Goal: Task Accomplishment & Management: Manage account settings

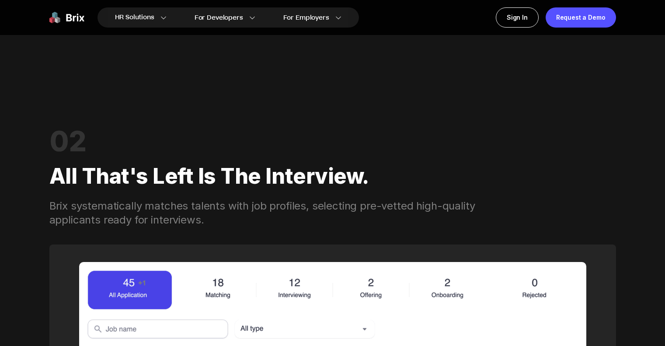
scroll to position [1221, 0]
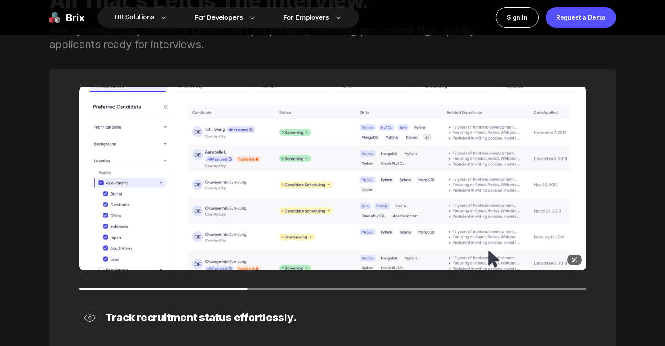
click at [303, 107] on img at bounding box center [333, 179] width 508 height 184
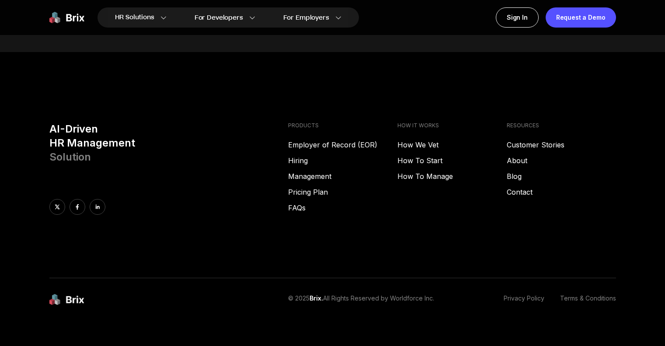
scroll to position [4469, 0]
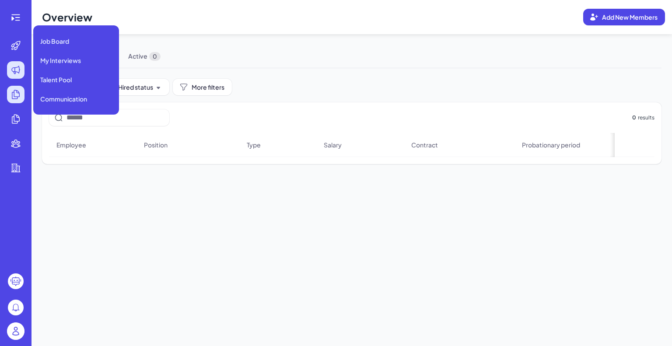
click at [15, 76] on div at bounding box center [16, 70] width 18 height 18
click at [47, 57] on span "My Interviews" at bounding box center [60, 60] width 41 height 9
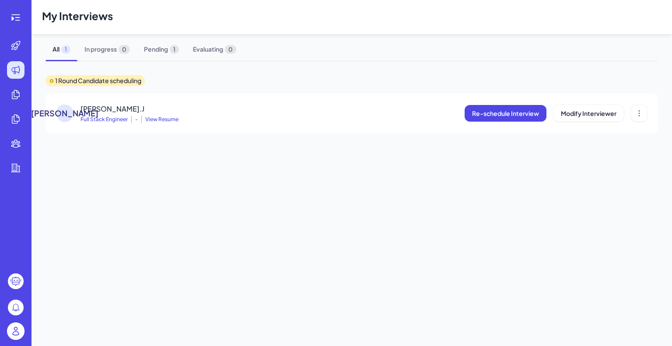
click at [145, 182] on div "My Interviews All 1 In progress 0 Pending 1 Evaluating 0 1 Round Candidate sche…" at bounding box center [352, 173] width 641 height 346
click at [171, 120] on span "View Resume" at bounding box center [159, 119] width 37 height 7
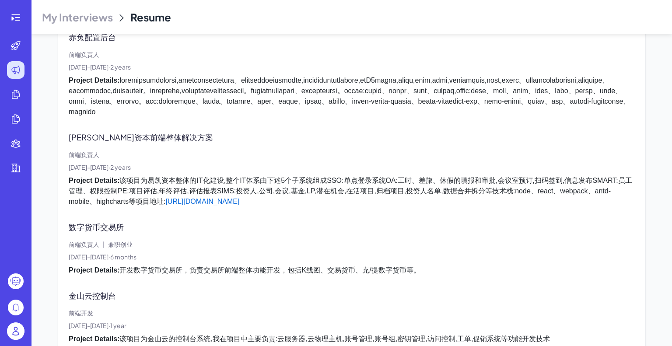
scroll to position [1375, 0]
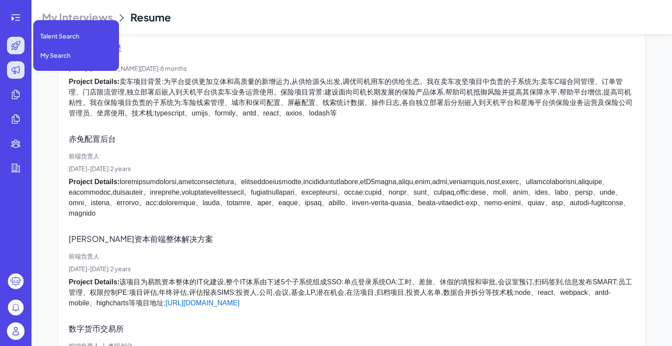
click at [19, 43] on icon at bounding box center [16, 45] width 11 height 11
click at [48, 43] on li "Talent Search" at bounding box center [76, 36] width 79 height 18
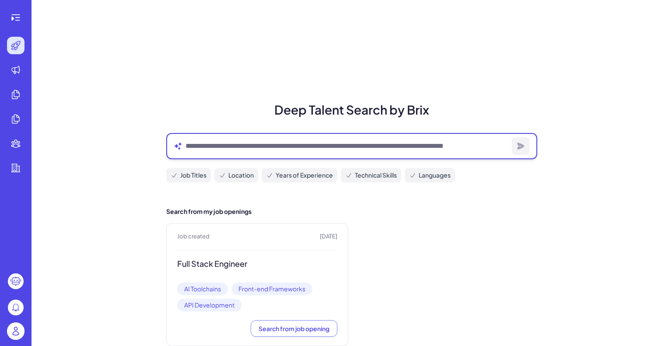
click at [224, 151] on textarea at bounding box center [347, 146] width 323 height 11
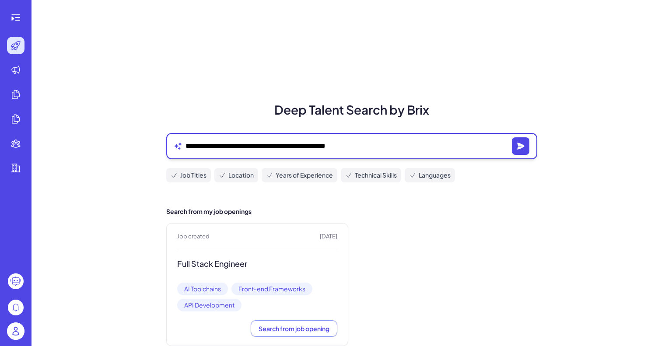
type textarea "**********"
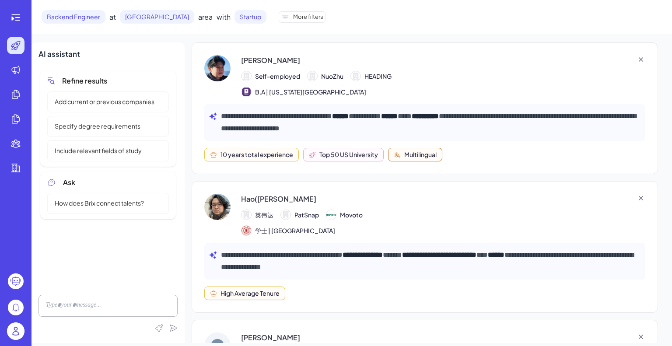
drag, startPoint x: 211, startPoint y: 64, endPoint x: 343, endPoint y: 52, distance: 132.7
click at [343, 52] on div "**********" at bounding box center [425, 108] width 466 height 132
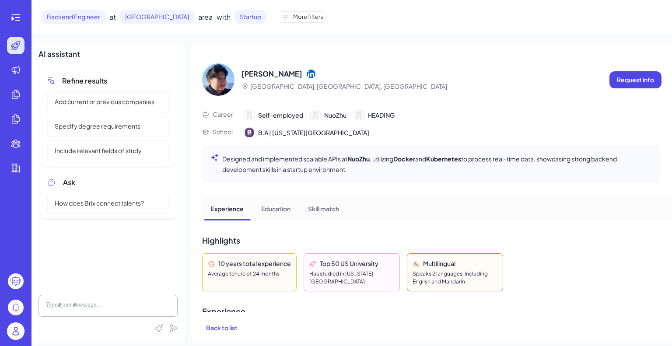
click at [272, 210] on p "Education" at bounding box center [275, 208] width 29 height 9
click at [336, 209] on p "Skill match" at bounding box center [323, 208] width 31 height 9
click at [636, 83] on p "Request info" at bounding box center [635, 79] width 37 height 9
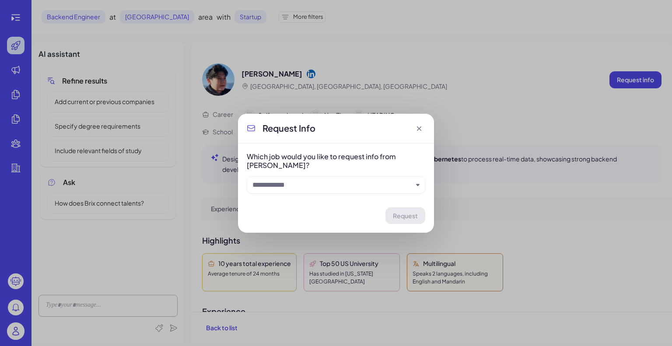
click at [367, 189] on input "text" at bounding box center [332, 185] width 160 height 11
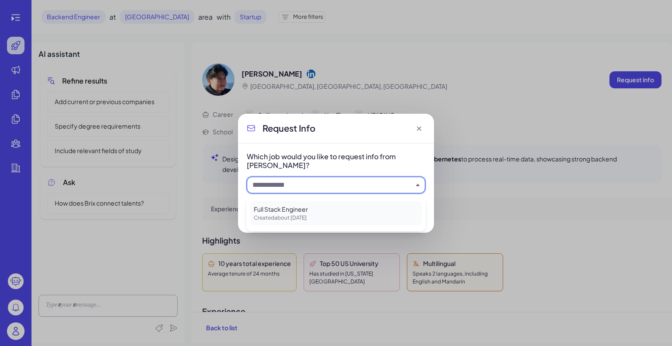
click at [339, 210] on p "Full Stack Engineer" at bounding box center [336, 209] width 165 height 9
type input "**********"
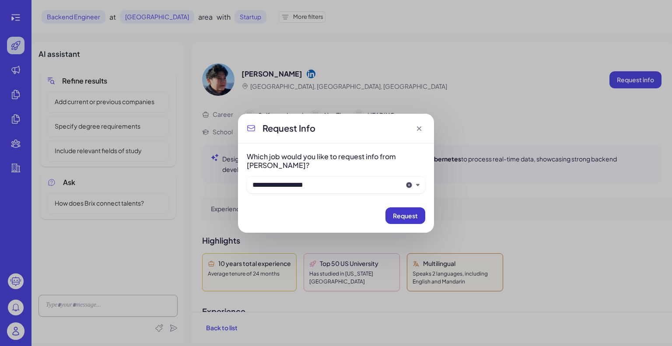
click at [416, 218] on span "Request" at bounding box center [405, 216] width 25 height 8
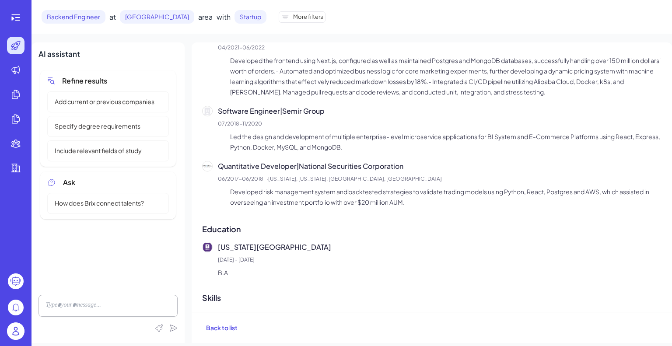
scroll to position [465, 0]
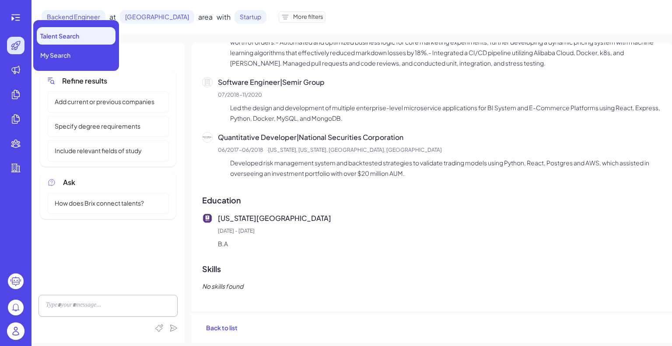
click at [14, 46] on icon at bounding box center [16, 45] width 11 height 11
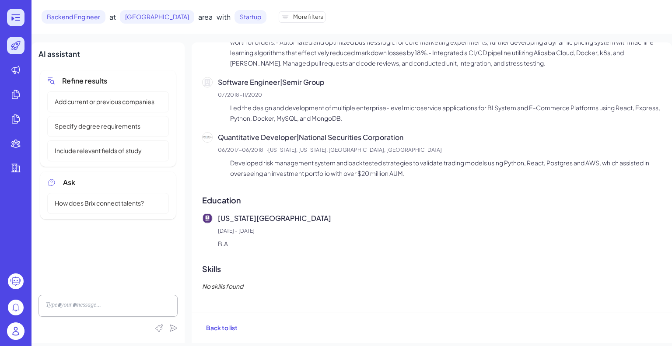
click at [15, 20] on icon at bounding box center [16, 17] width 11 height 11
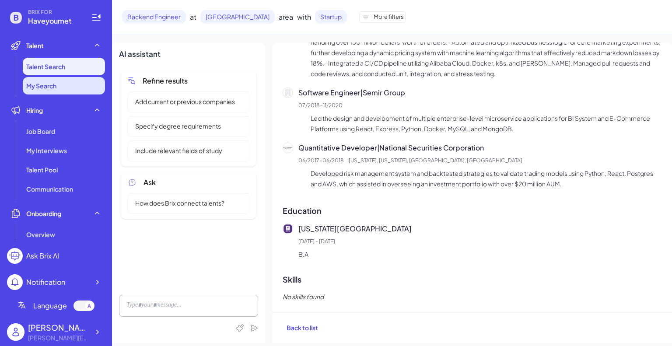
click at [45, 87] on span "My Search" at bounding box center [41, 85] width 30 height 9
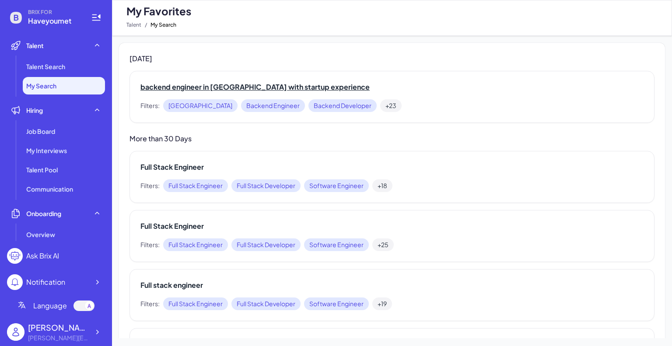
click at [240, 89] on h2 "backend engineer in shanghai with startup experience" at bounding box center [391, 87] width 503 height 11
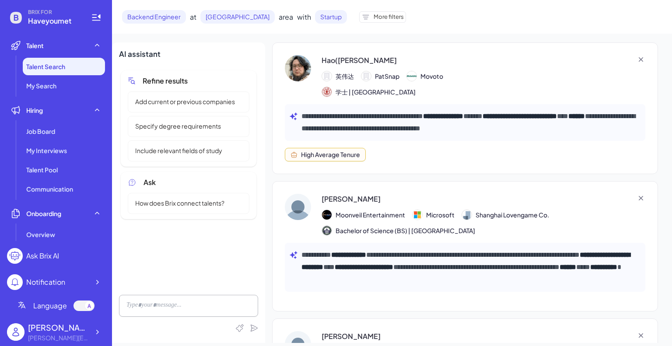
scroll to position [175, 0]
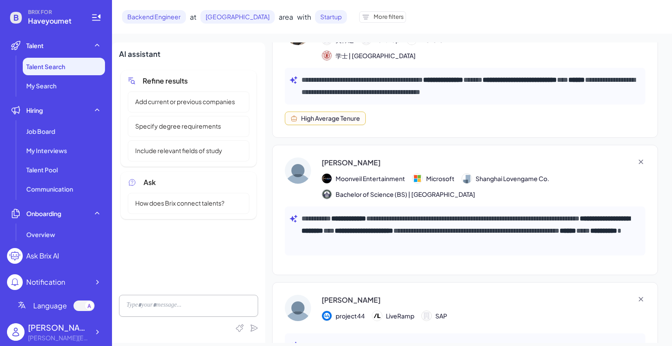
click at [398, 217] on p "**********" at bounding box center [468, 231] width 335 height 37
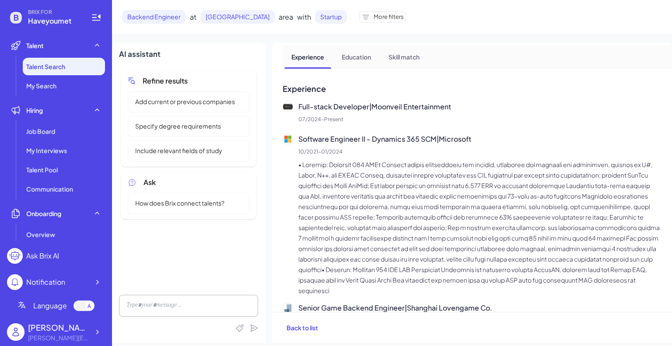
scroll to position [0, 0]
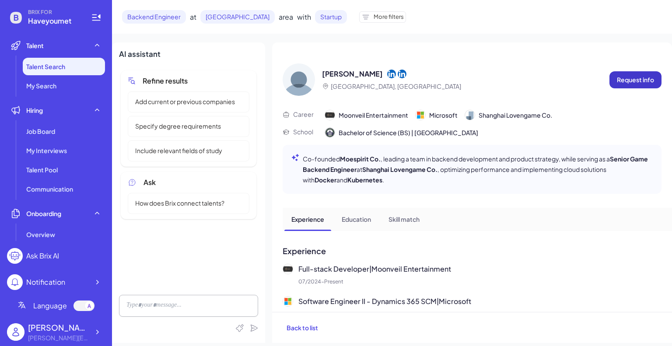
click at [636, 81] on p "Request info" at bounding box center [635, 79] width 37 height 9
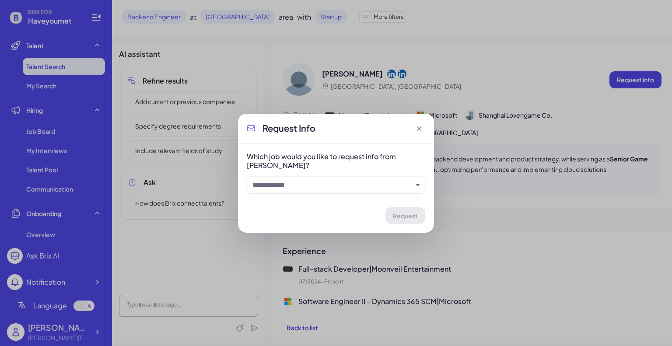
click at [385, 186] on input "text" at bounding box center [332, 185] width 160 height 11
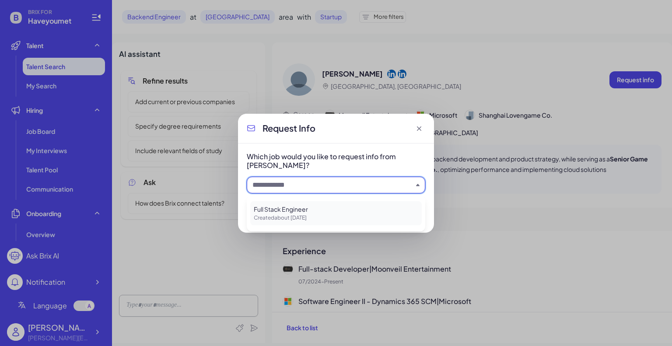
click at [384, 210] on p "Full Stack Engineer" at bounding box center [336, 209] width 165 height 9
type input "**********"
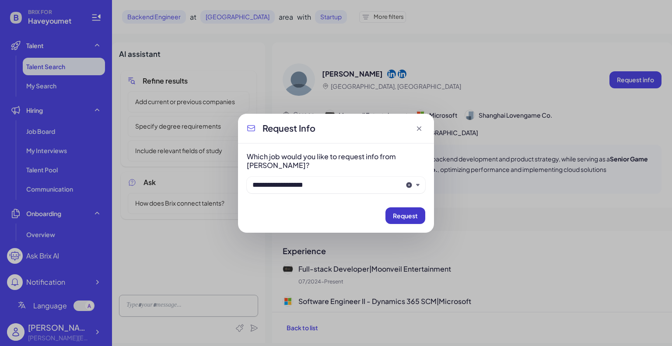
click at [406, 221] on button "Request" at bounding box center [405, 215] width 40 height 17
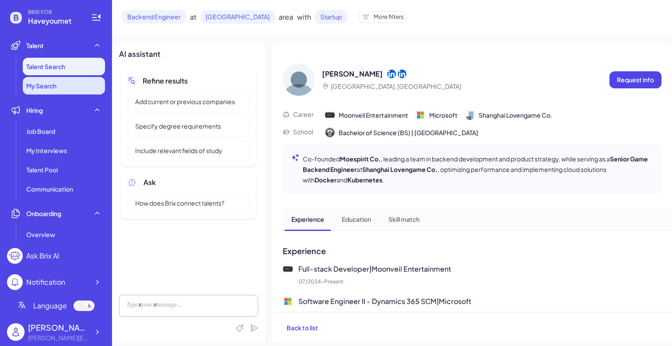
click at [45, 90] on li "My Search" at bounding box center [64, 86] width 82 height 18
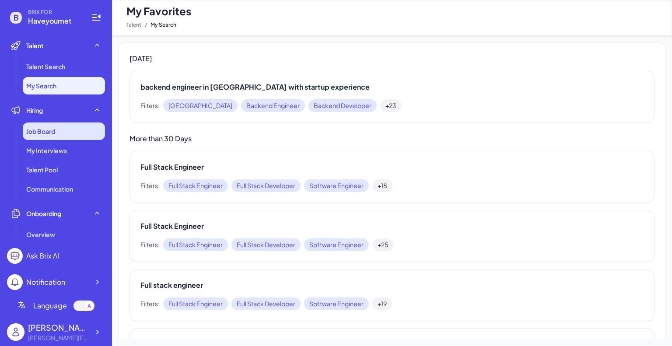
click at [55, 135] on span "Job Board" at bounding box center [40, 131] width 29 height 9
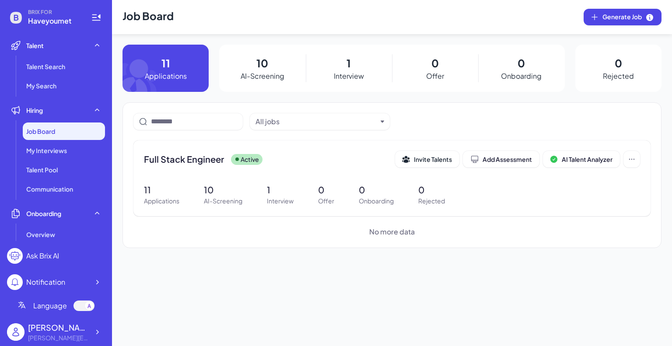
click at [270, 77] on p "AI-Screening" at bounding box center [263, 76] width 44 height 11
click at [257, 61] on p "10" at bounding box center [262, 63] width 12 height 16
click at [223, 186] on p "10" at bounding box center [223, 189] width 39 height 13
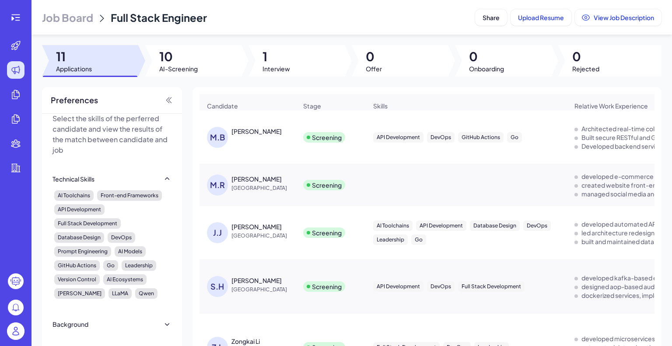
scroll to position [17, 0]
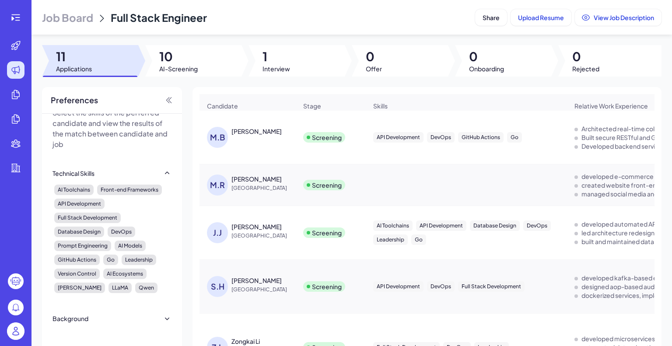
click at [242, 229] on div "Ji Jeffrey" at bounding box center [256, 226] width 50 height 9
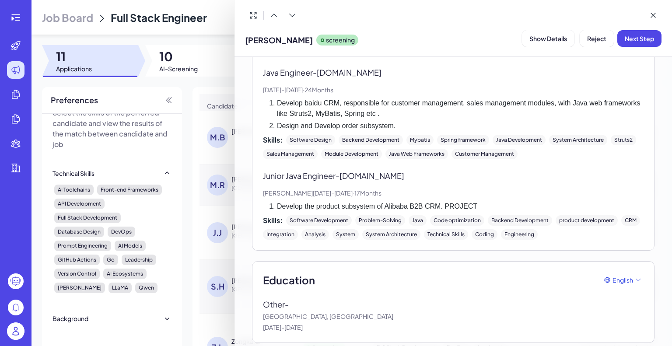
scroll to position [1027, 0]
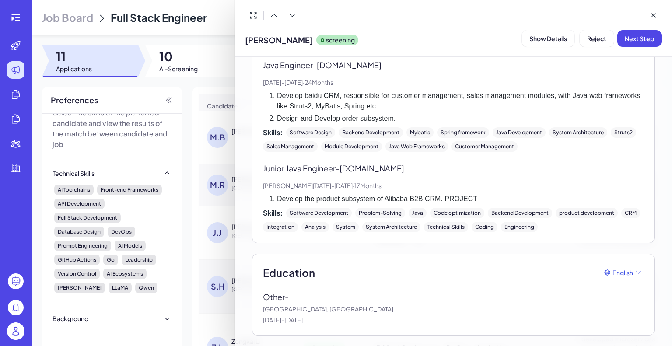
click at [215, 61] on div at bounding box center [336, 173] width 672 height 346
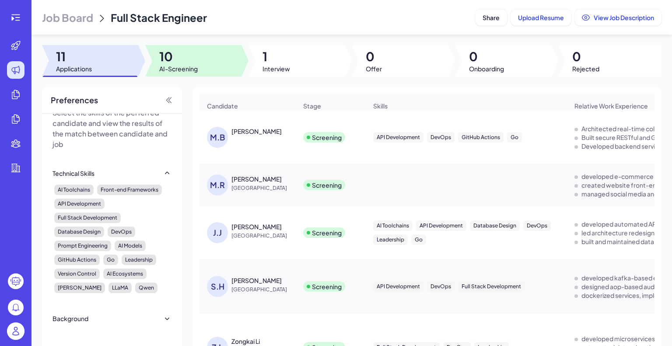
click at [176, 67] on span "AI-Screening" at bounding box center [178, 68] width 39 height 9
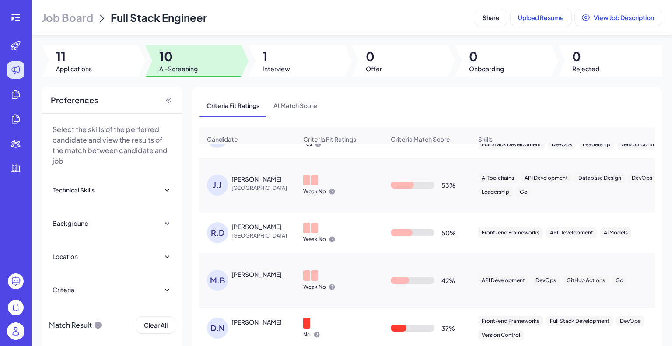
scroll to position [0, 0]
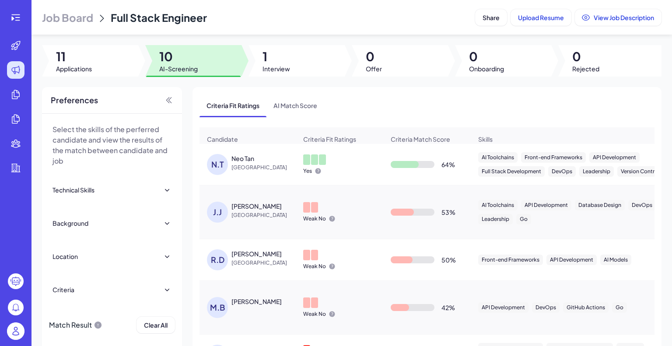
click at [103, 140] on p "Select the skills of the perferred candidate and view the results of the match …" at bounding box center [112, 145] width 119 height 42
click at [164, 193] on icon at bounding box center [167, 190] width 9 height 9
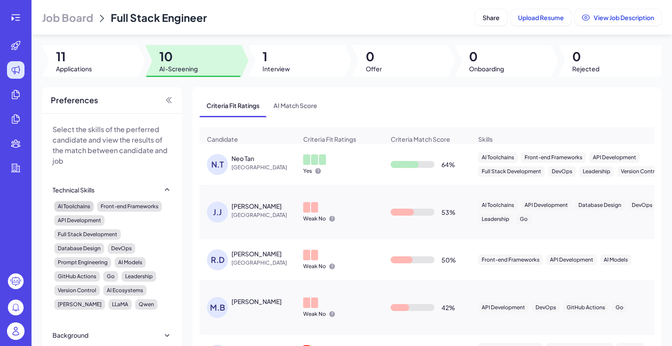
click at [84, 207] on div "AI Toolchains" at bounding box center [73, 206] width 39 height 11
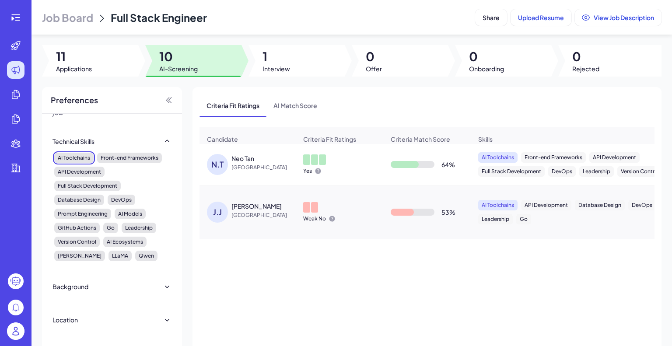
scroll to position [50, 0]
click at [164, 284] on icon at bounding box center [167, 285] width 9 height 9
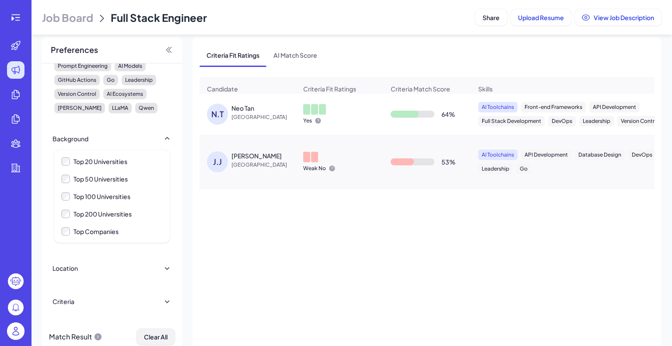
scroll to position [78, 0]
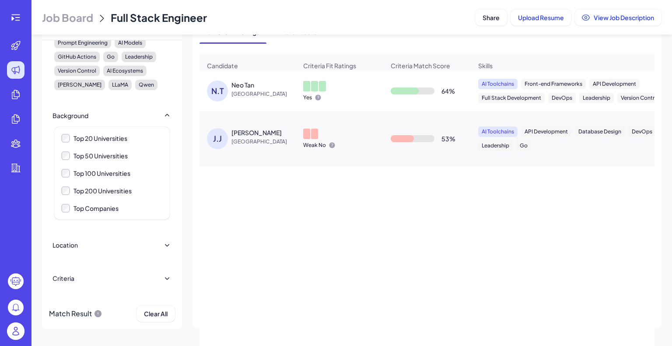
click at [150, 242] on div "Location" at bounding box center [112, 244] width 119 height 19
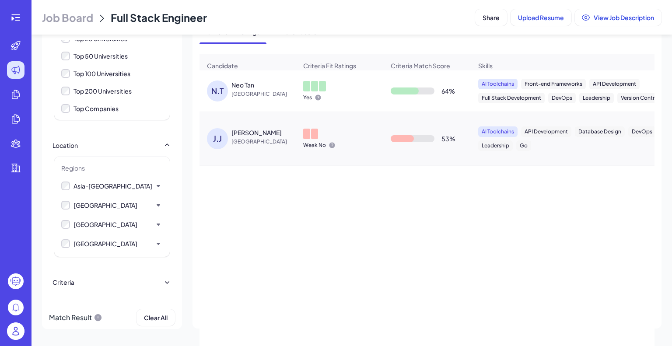
scroll to position [250, 0]
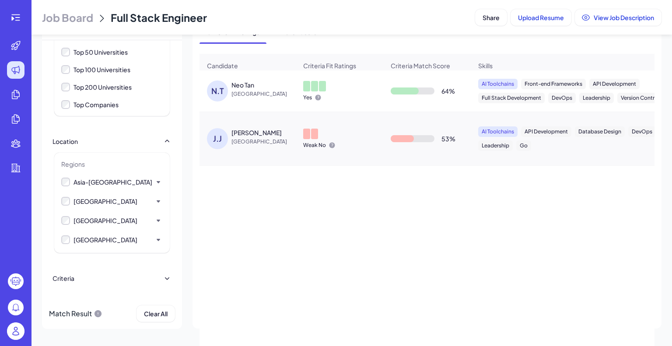
click at [140, 274] on div "Criteria" at bounding box center [112, 278] width 119 height 19
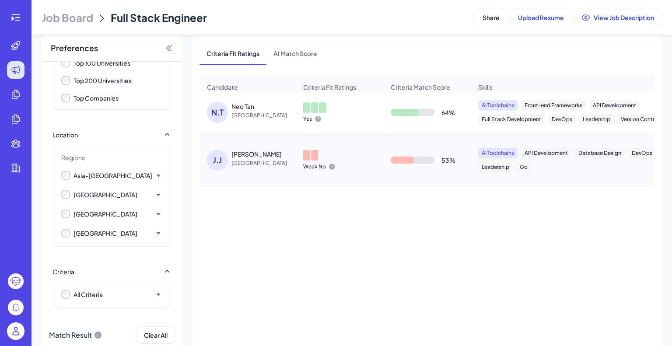
scroll to position [0, 0]
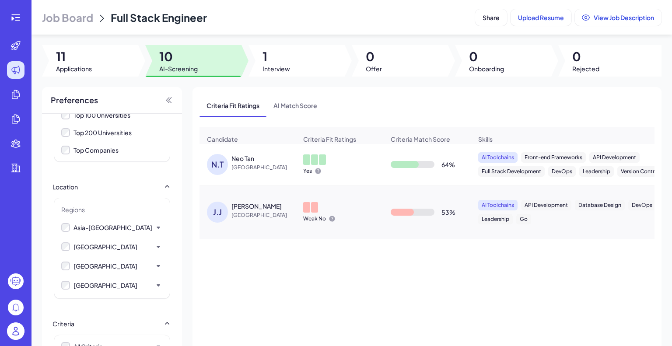
click at [299, 170] on div "Yes" at bounding box center [339, 164] width 87 height 34
click at [315, 165] on div at bounding box center [314, 159] width 7 height 11
click at [222, 168] on div "N.T" at bounding box center [217, 164] width 21 height 21
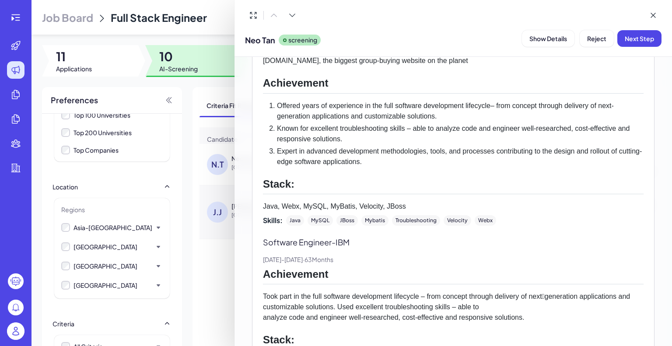
scroll to position [1287, 0]
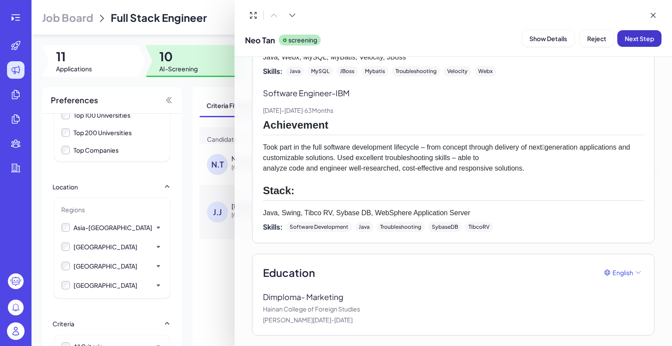
click at [642, 43] on button "Next Step" at bounding box center [639, 38] width 44 height 17
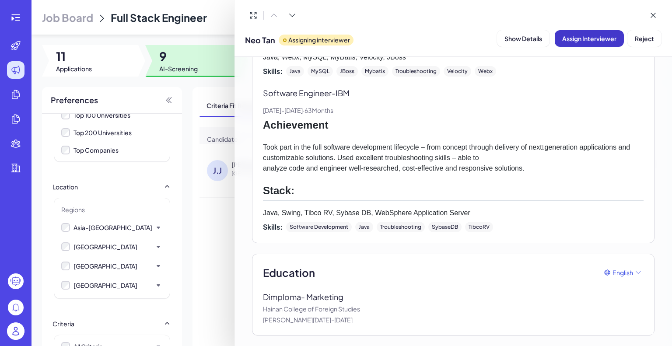
click at [609, 40] on span "Assign Interviewer" at bounding box center [589, 39] width 54 height 8
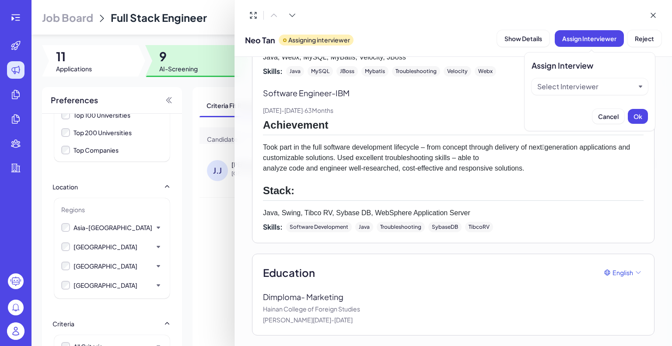
click at [630, 82] on div "Select Interviewer" at bounding box center [586, 86] width 98 height 11
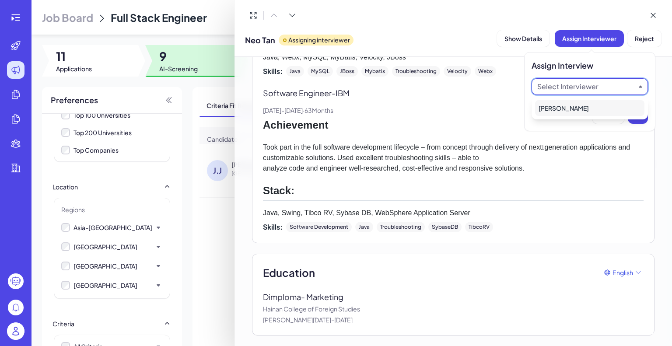
click at [627, 108] on div "[PERSON_NAME]" at bounding box center [589, 108] width 109 height 16
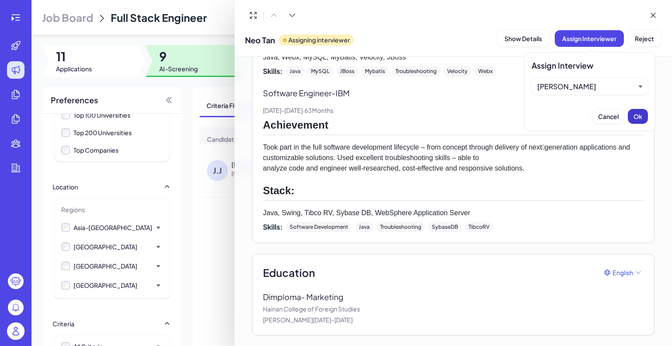
click at [634, 118] on span "Ok" at bounding box center [638, 116] width 9 height 8
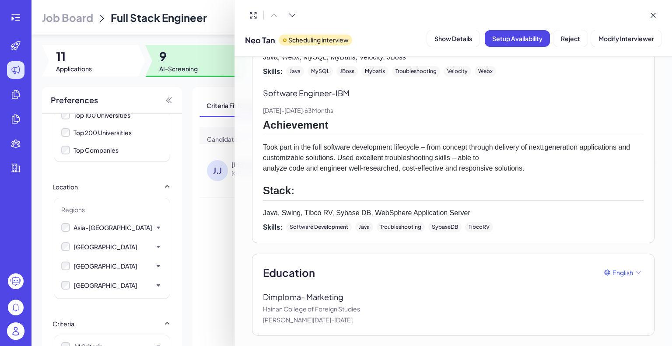
click at [611, 42] on button "Modify Interviewer" at bounding box center [626, 38] width 70 height 17
click at [609, 7] on div "Neo Tan Scheduling interview Show Details Setup Availability Reject Modify Inte…" at bounding box center [454, 28] width 438 height 57
click at [649, 16] on icon at bounding box center [653, 15] width 9 height 9
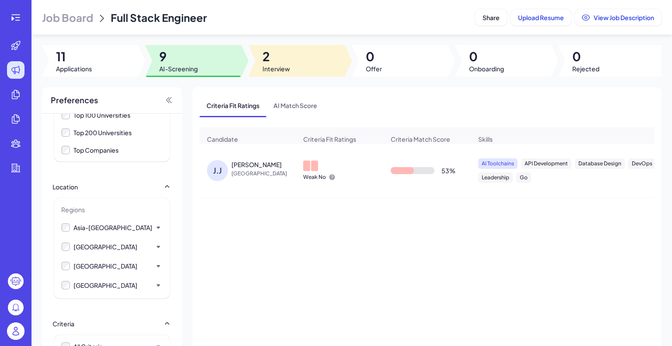
click at [296, 55] on div at bounding box center [297, 61] width 96 height 32
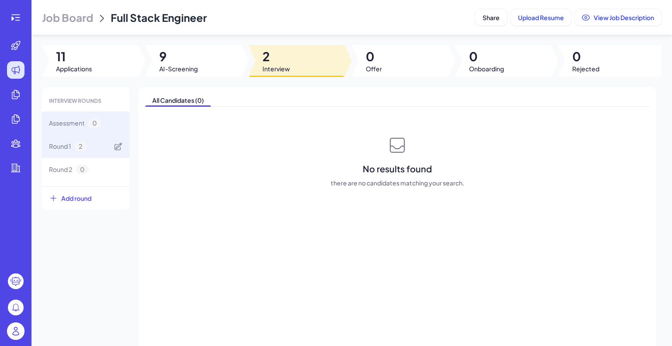
click at [75, 151] on div "Round 1 2" at bounding box center [68, 146] width 38 height 9
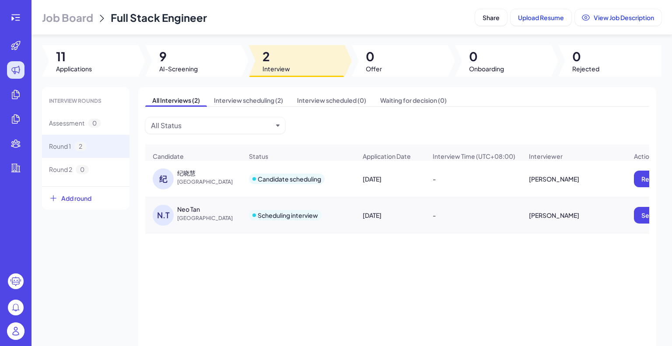
click at [18, 282] on rect at bounding box center [15, 282] width 7 height 0
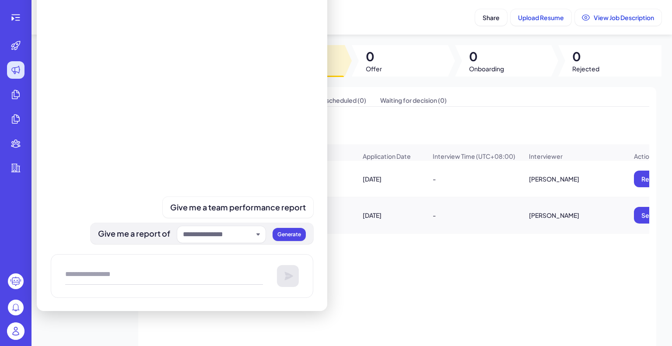
click at [221, 242] on div at bounding box center [221, 234] width 88 height 17
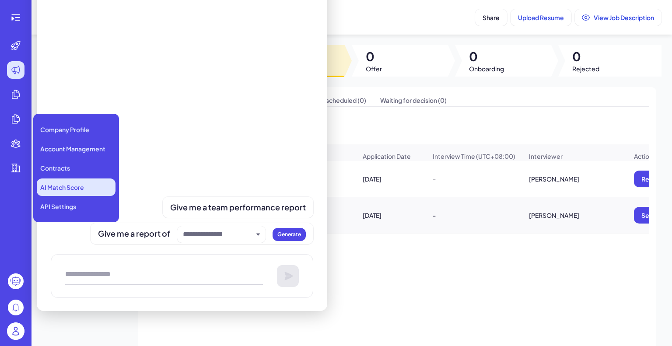
click at [67, 182] on li "AI Match Score" at bounding box center [76, 188] width 79 height 18
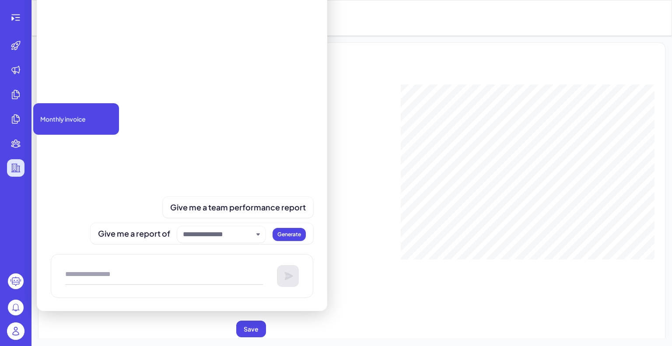
click at [344, 182] on div "Data Input Data Name * Value/Percentage * University ** Employment History ** D…" at bounding box center [352, 210] width 606 height 253
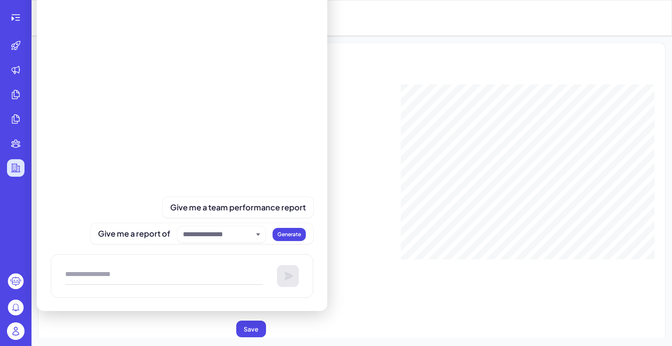
click at [384, 176] on div "Data Input Data Name * Value/Percentage * University ** Employment History ** D…" at bounding box center [352, 210] width 606 height 253
click at [383, 194] on div "Data Input Data Name * Value/Percentage * University ** Employment History ** D…" at bounding box center [352, 210] width 606 height 253
click at [249, 235] on input "text" at bounding box center [218, 234] width 70 height 11
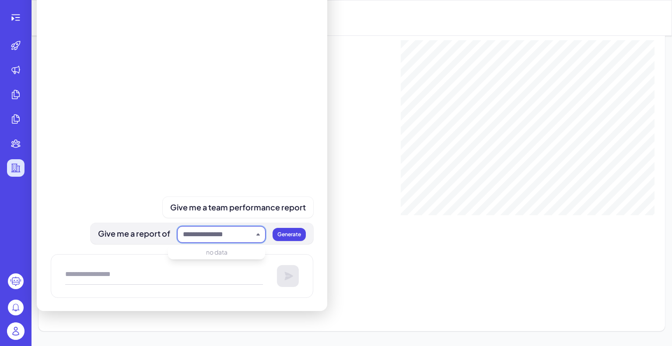
click at [260, 237] on div at bounding box center [221, 234] width 88 height 17
click at [256, 236] on icon "button" at bounding box center [258, 235] width 4 height 4
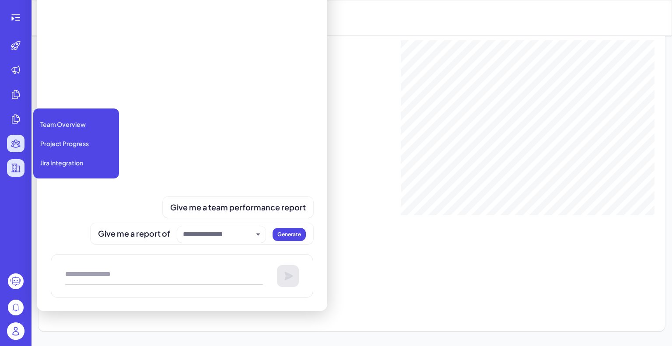
click at [15, 144] on icon at bounding box center [16, 143] width 11 height 11
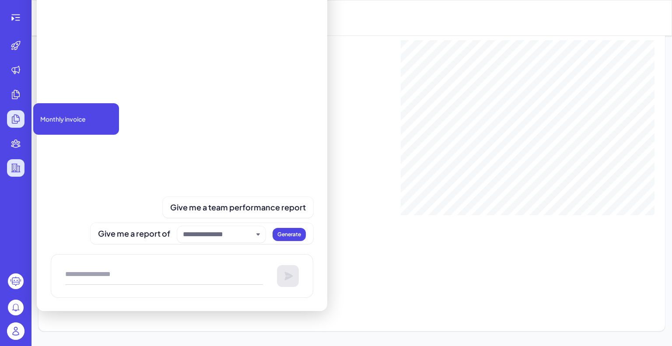
click at [10, 116] on div at bounding box center [16, 119] width 18 height 18
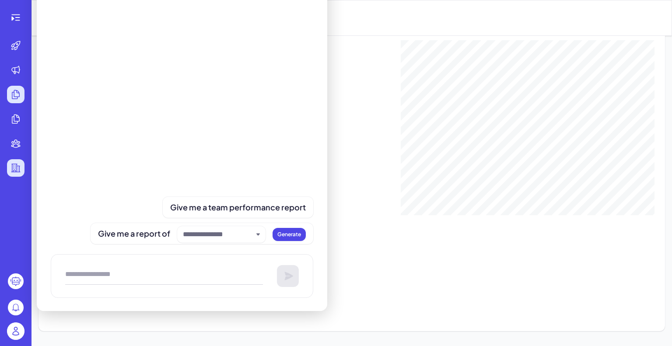
click at [9, 97] on div at bounding box center [16, 95] width 18 height 18
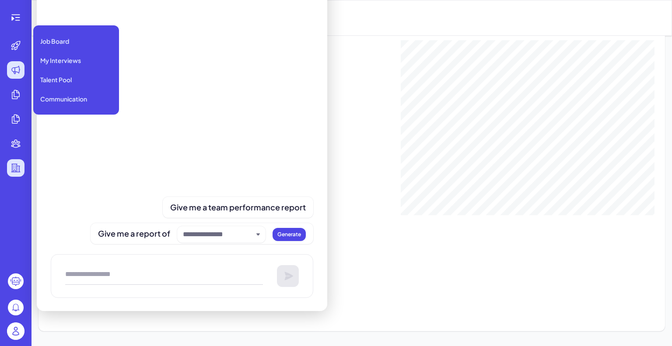
click at [9, 67] on div at bounding box center [16, 70] width 18 height 18
click at [76, 56] on div "My Interviews" at bounding box center [76, 61] width 79 height 18
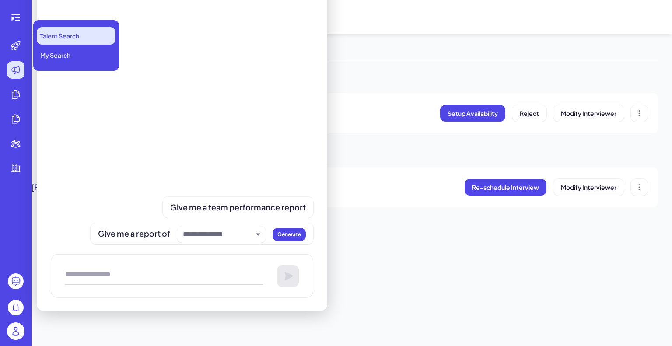
click at [59, 32] on span "Talent Search" at bounding box center [59, 36] width 39 height 9
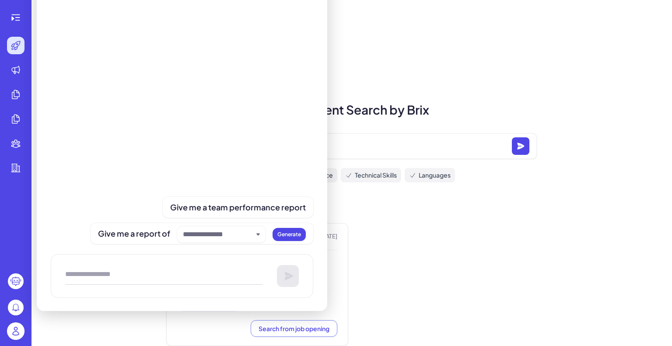
click at [471, 72] on div "**********" at bounding box center [352, 183] width 641 height 367
click at [297, 233] on span "Generate" at bounding box center [289, 234] width 24 height 7
click at [457, 128] on div "**********" at bounding box center [352, 157] width 392 height 63
click at [17, 310] on icon at bounding box center [16, 310] width 2 height 1
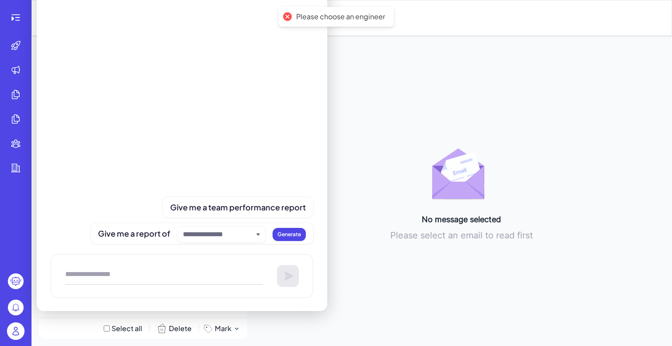
click at [15, 308] on circle at bounding box center [16, 308] width 16 height 16
click at [11, 284] on circle at bounding box center [16, 281] width 16 height 16
click at [14, 281] on circle at bounding box center [16, 281] width 16 height 16
click at [3, 335] on div at bounding box center [16, 332] width 28 height 27
click at [11, 330] on img at bounding box center [16, 331] width 18 height 18
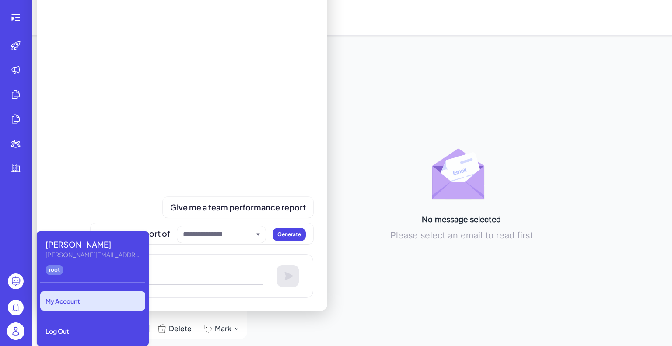
click at [92, 297] on div "My Account" at bounding box center [92, 300] width 105 height 19
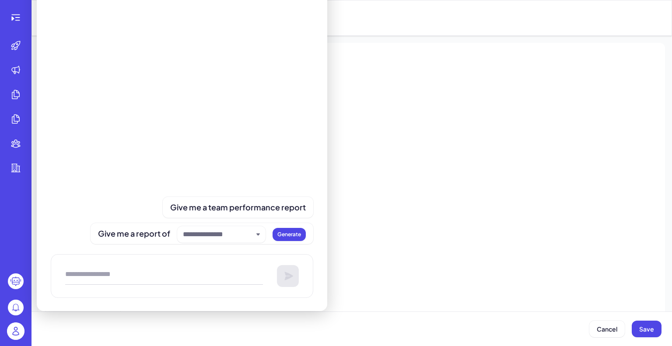
type input "****"
type input "**********"
drag, startPoint x: 402, startPoint y: 83, endPoint x: 414, endPoint y: 4, distance: 80.2
click at [403, 80] on div "**********" at bounding box center [352, 229] width 613 height 358
click at [18, 20] on icon at bounding box center [16, 17] width 11 height 11
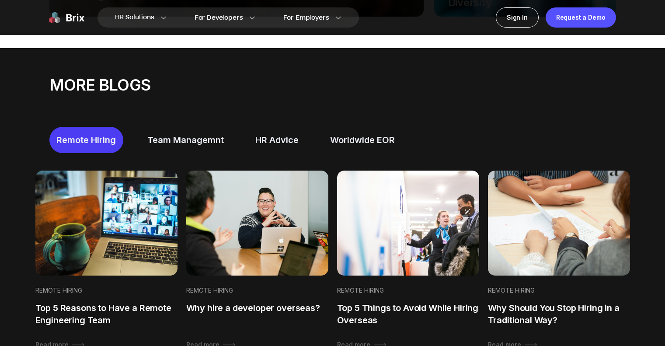
scroll to position [499, 0]
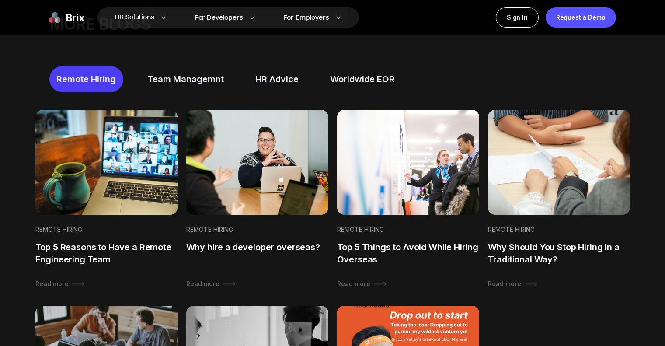
click at [372, 79] on div "Worldwide EOR" at bounding box center [362, 79] width 79 height 26
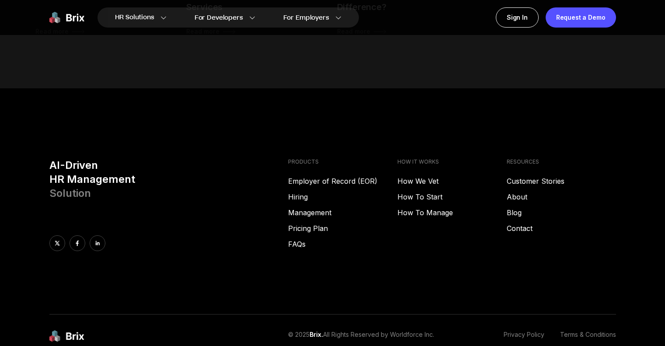
scroll to position [799, 0]
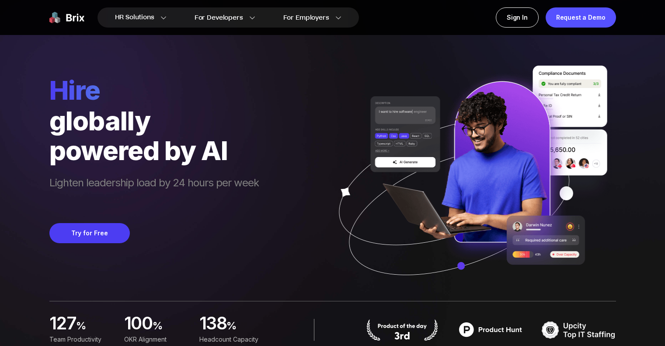
scroll to position [219, 0]
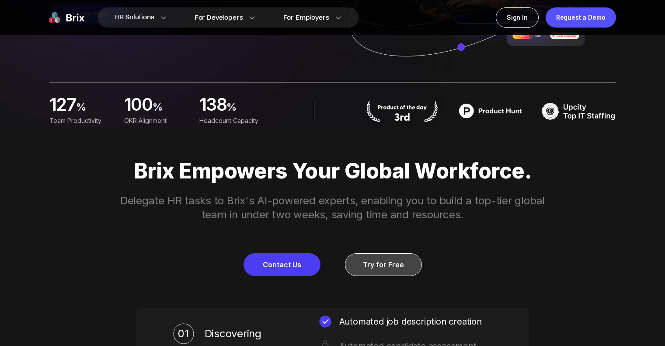
click at [371, 262] on link "Try for Free" at bounding box center [383, 264] width 77 height 23
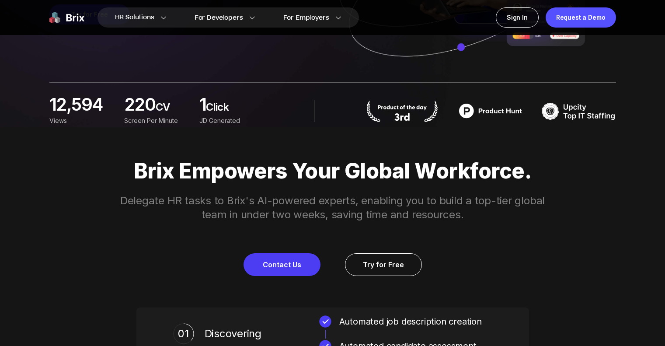
click at [485, 112] on img at bounding box center [491, 111] width 74 height 22
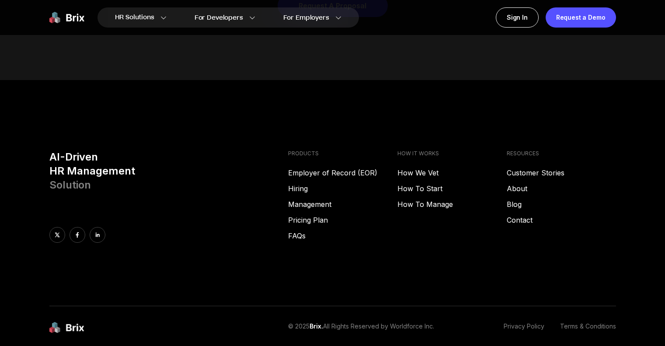
scroll to position [4470, 0]
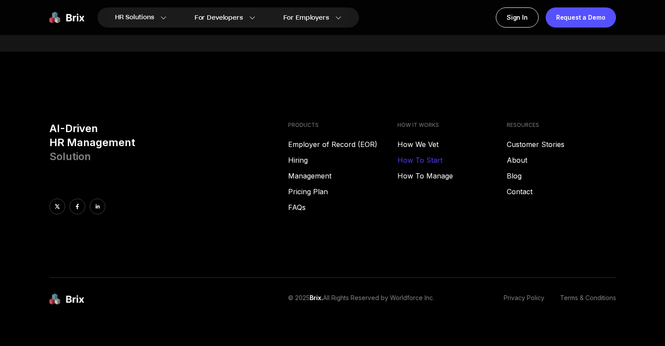
click at [432, 155] on link "How To Start" at bounding box center [452, 160] width 109 height 11
